Goal: Find specific page/section: Find specific page/section

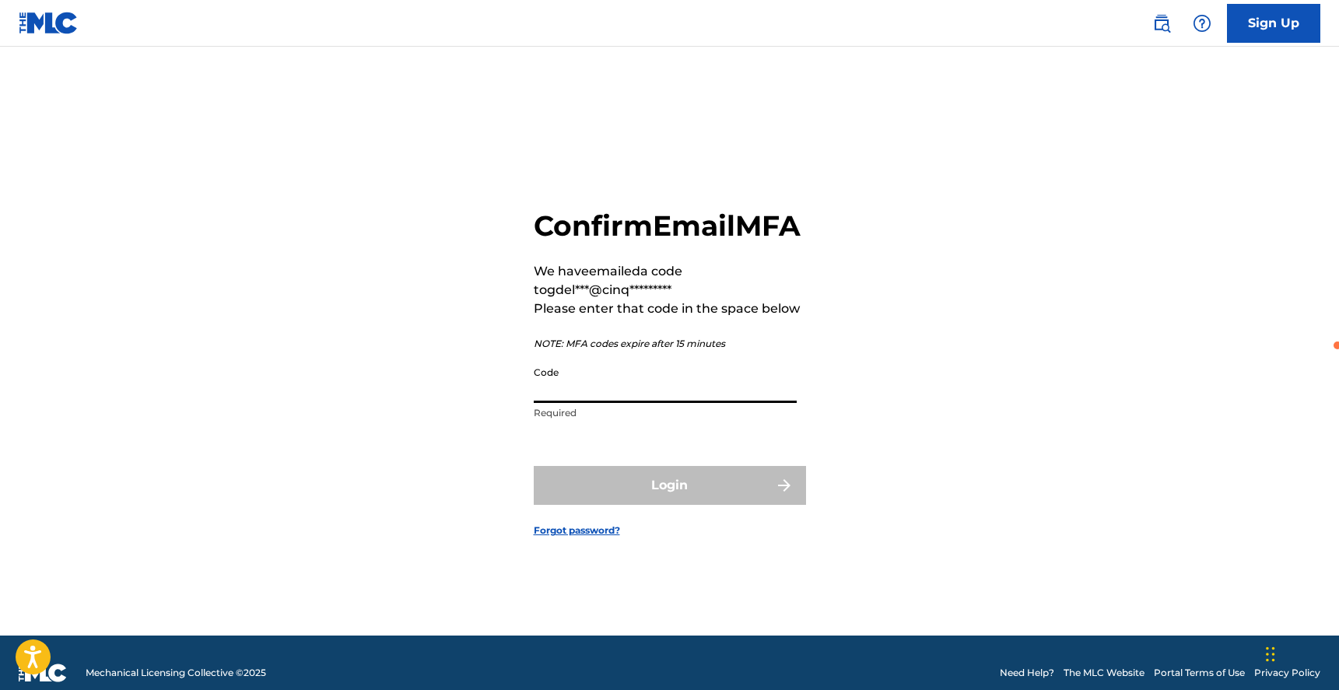
click at [610, 403] on input "Code" at bounding box center [665, 381] width 263 height 44
click at [624, 403] on input "Code" at bounding box center [665, 381] width 263 height 44
paste input "351020"
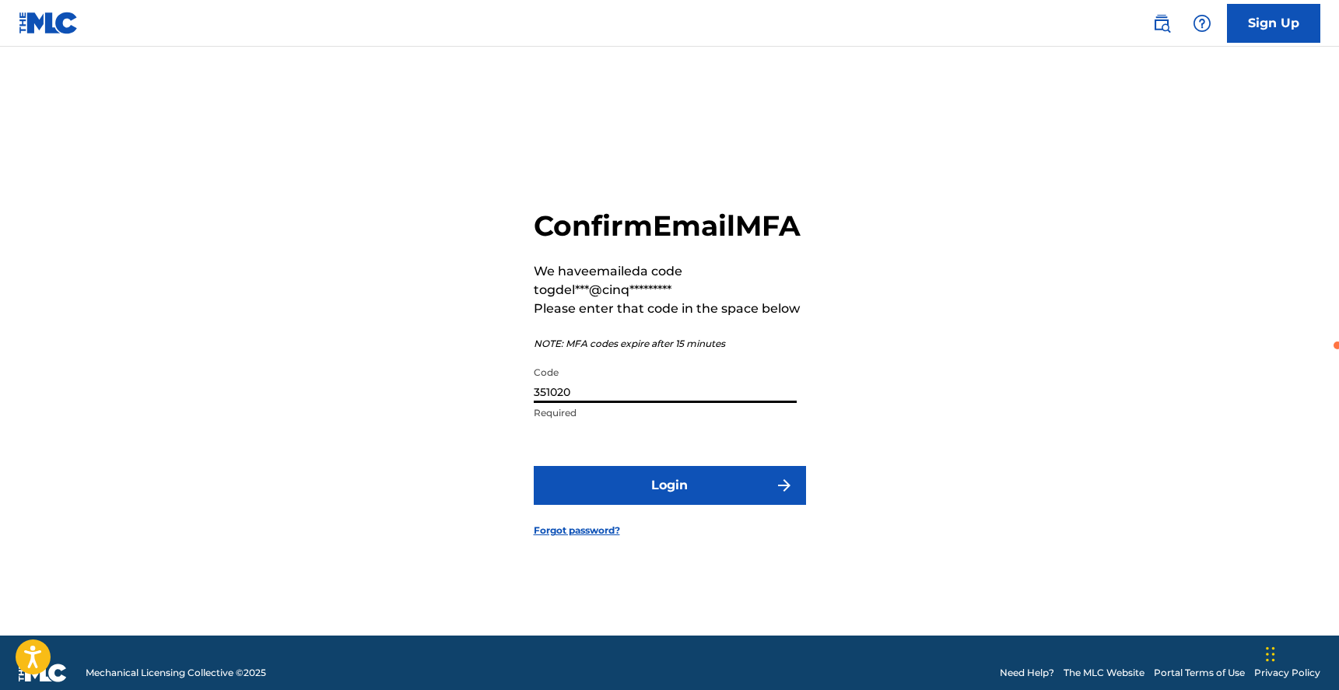
type input "351020"
click at [657, 485] on button "Login" at bounding box center [670, 485] width 272 height 39
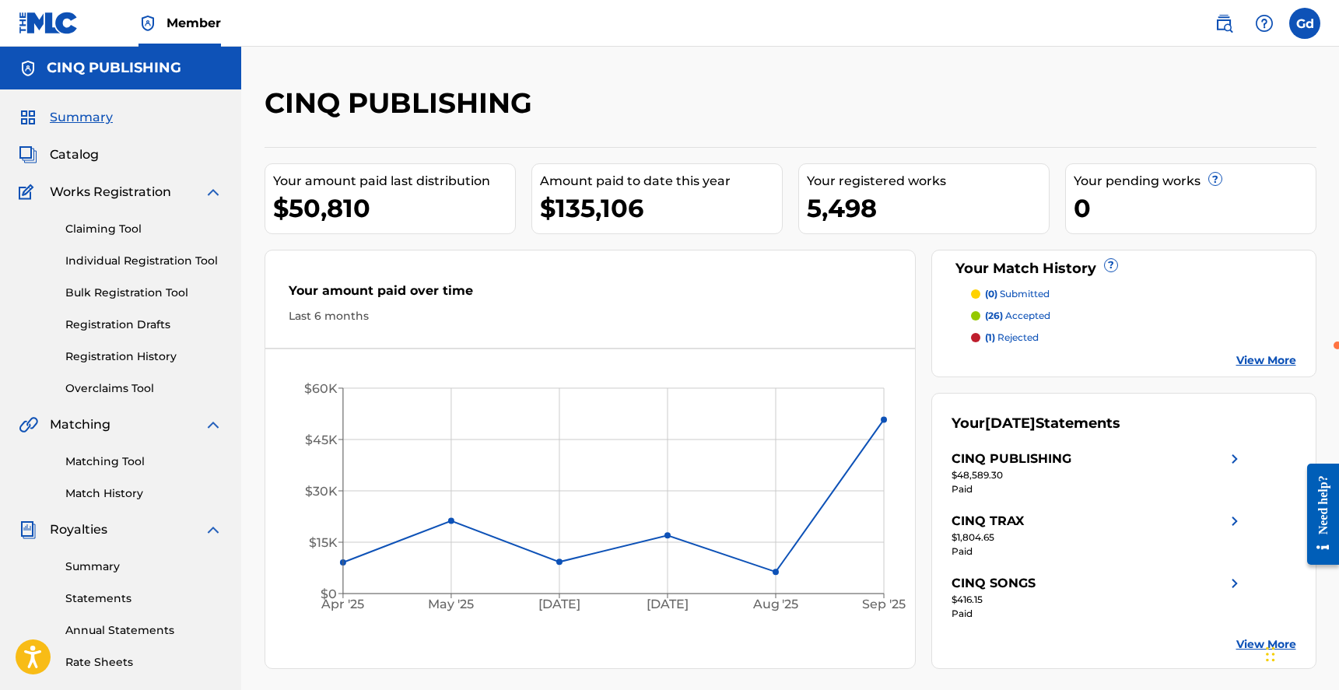
click at [75, 136] on div "Summary Catalog Works Registration Claiming Tool Individual Registration Tool B…" at bounding box center [120, 473] width 241 height 769
click at [73, 168] on div "Summary Catalog Works Registration Claiming Tool Individual Registration Tool B…" at bounding box center [120, 473] width 241 height 769
click at [74, 150] on span "Catalog" at bounding box center [74, 154] width 49 height 19
